Goal: Information Seeking & Learning: Learn about a topic

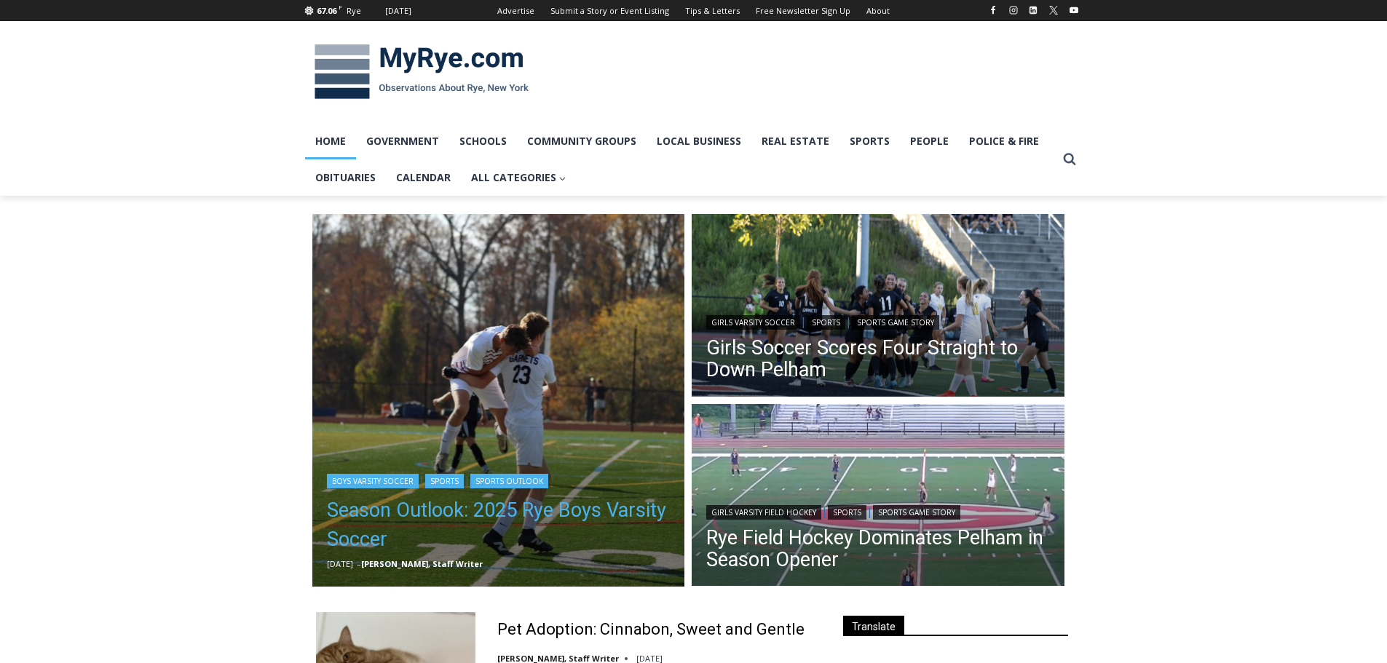
click at [587, 510] on link "Season Outlook: 2025 Rye Boys Varsity Soccer" at bounding box center [499, 525] width 344 height 58
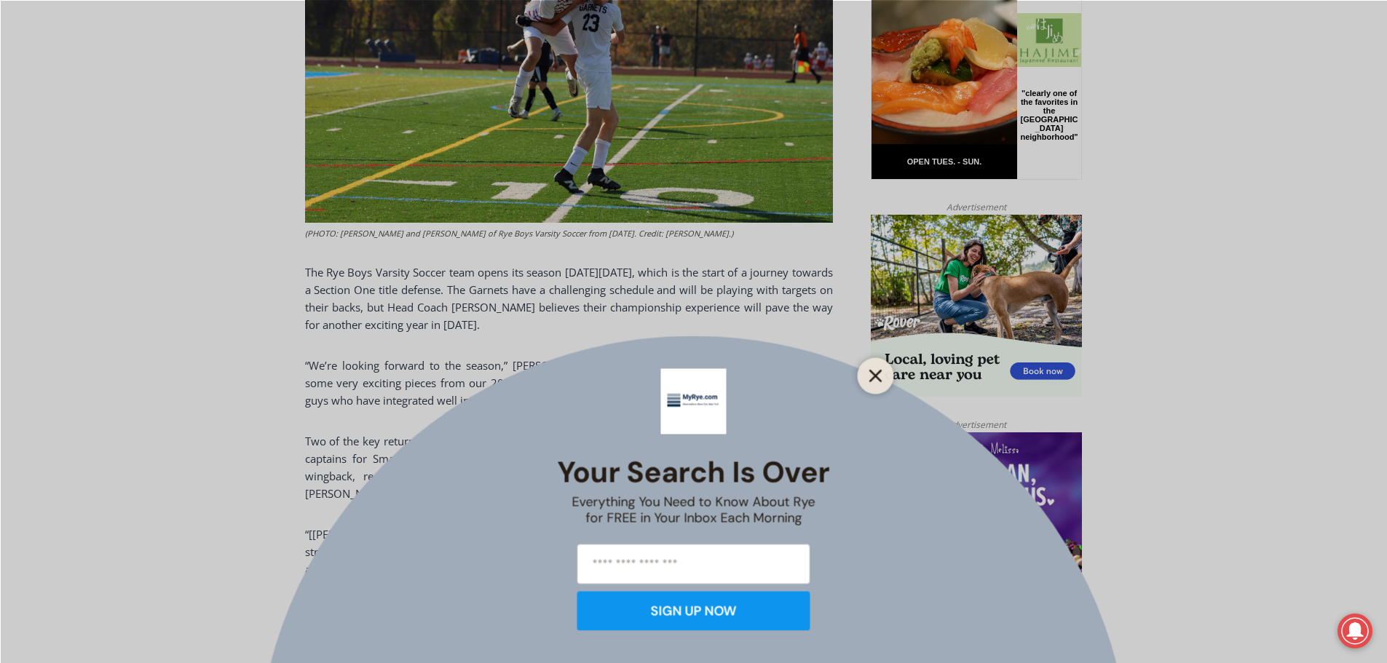
click at [876, 376] on icon "Close" at bounding box center [875, 375] width 13 height 13
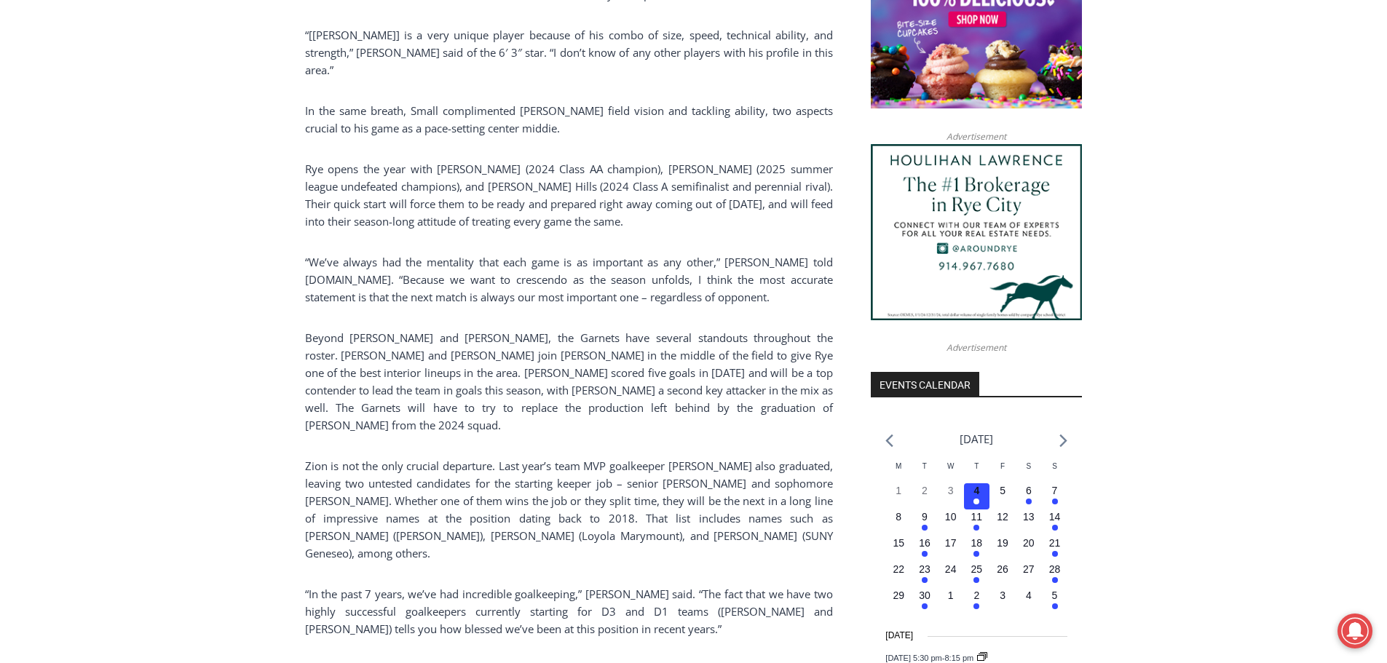
scroll to position [1354, 0]
